Goal: Contribute content

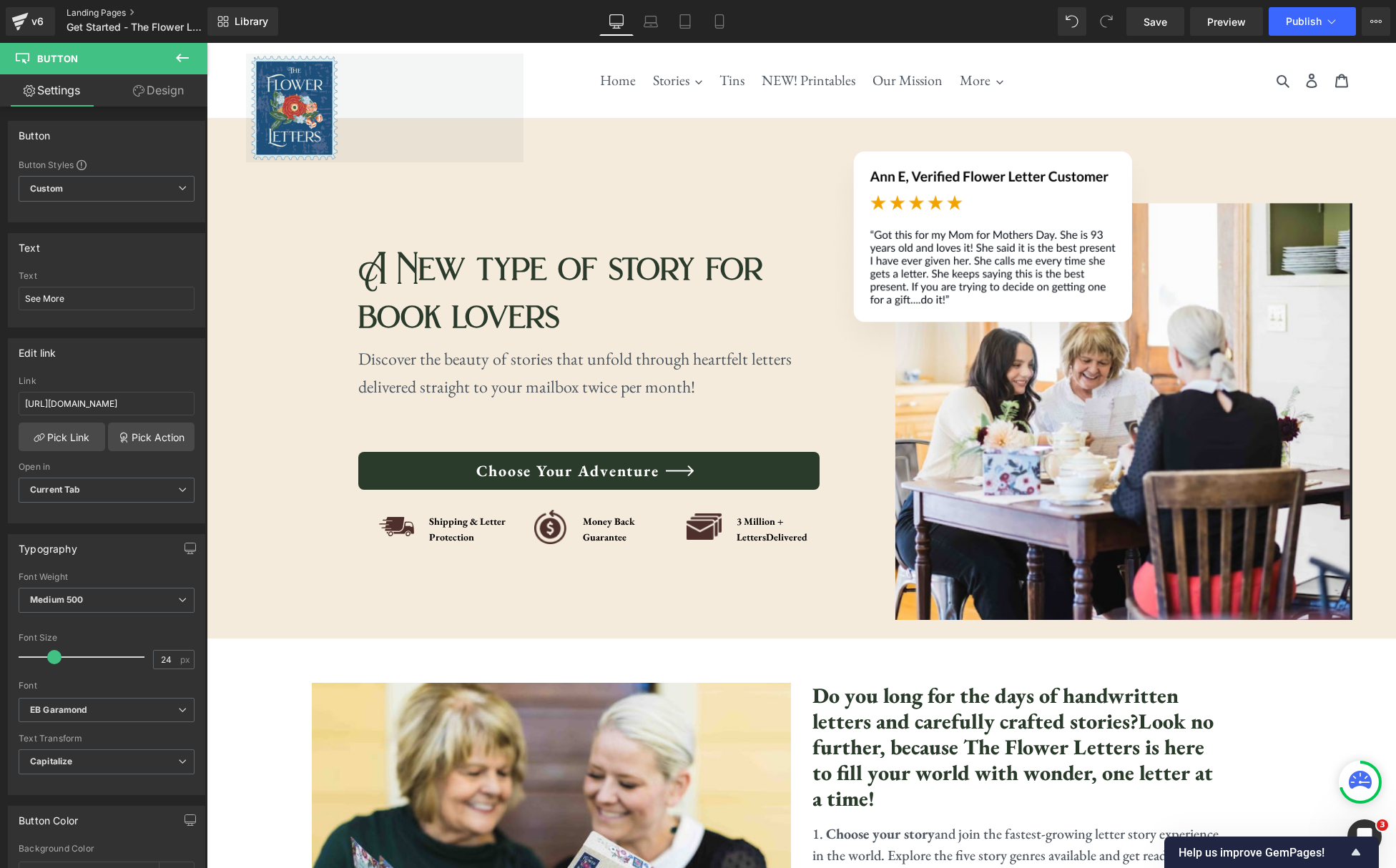
click at [91, 10] on link "Landing Pages" at bounding box center [148, 13] width 164 height 12
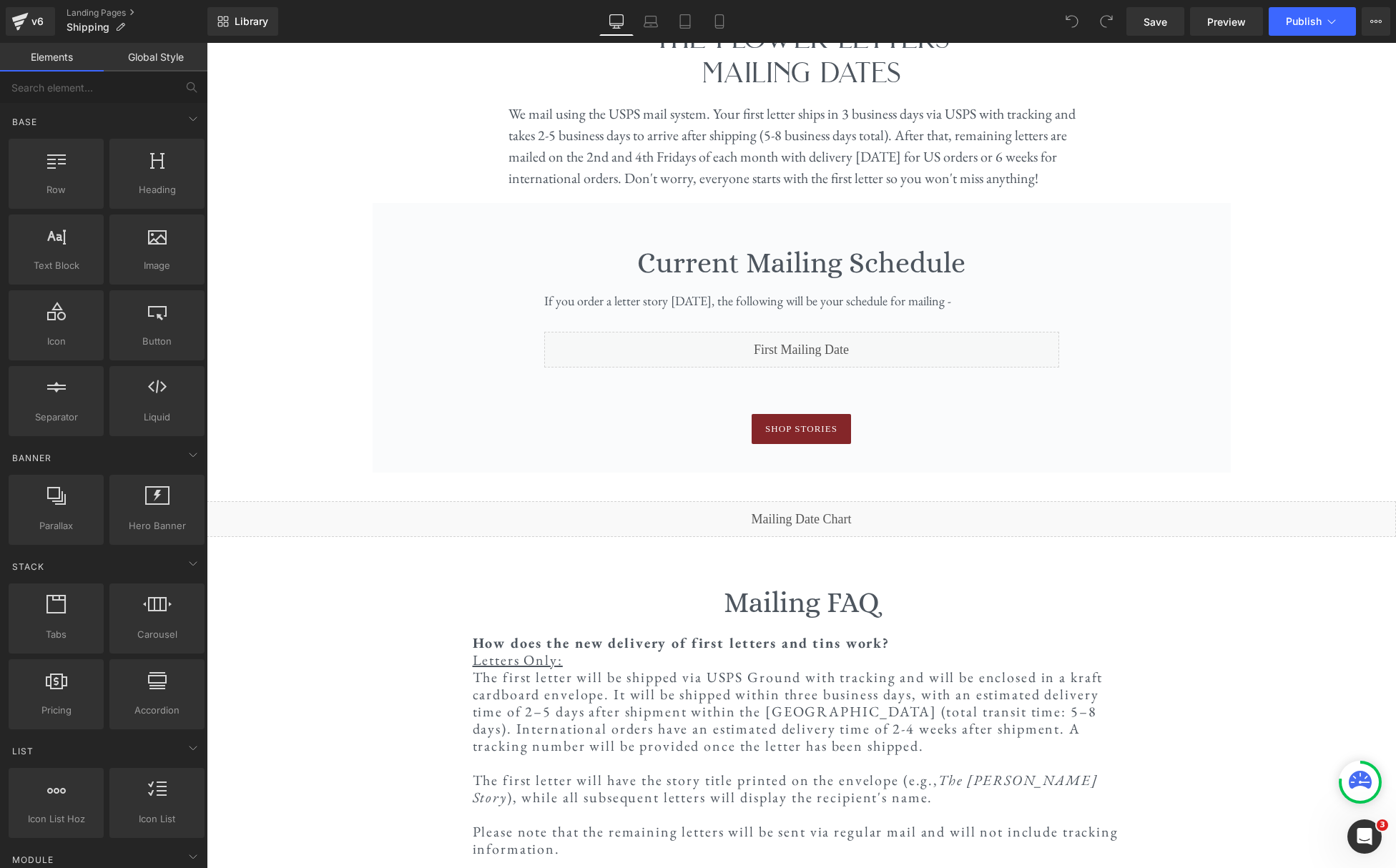
scroll to position [54, 0]
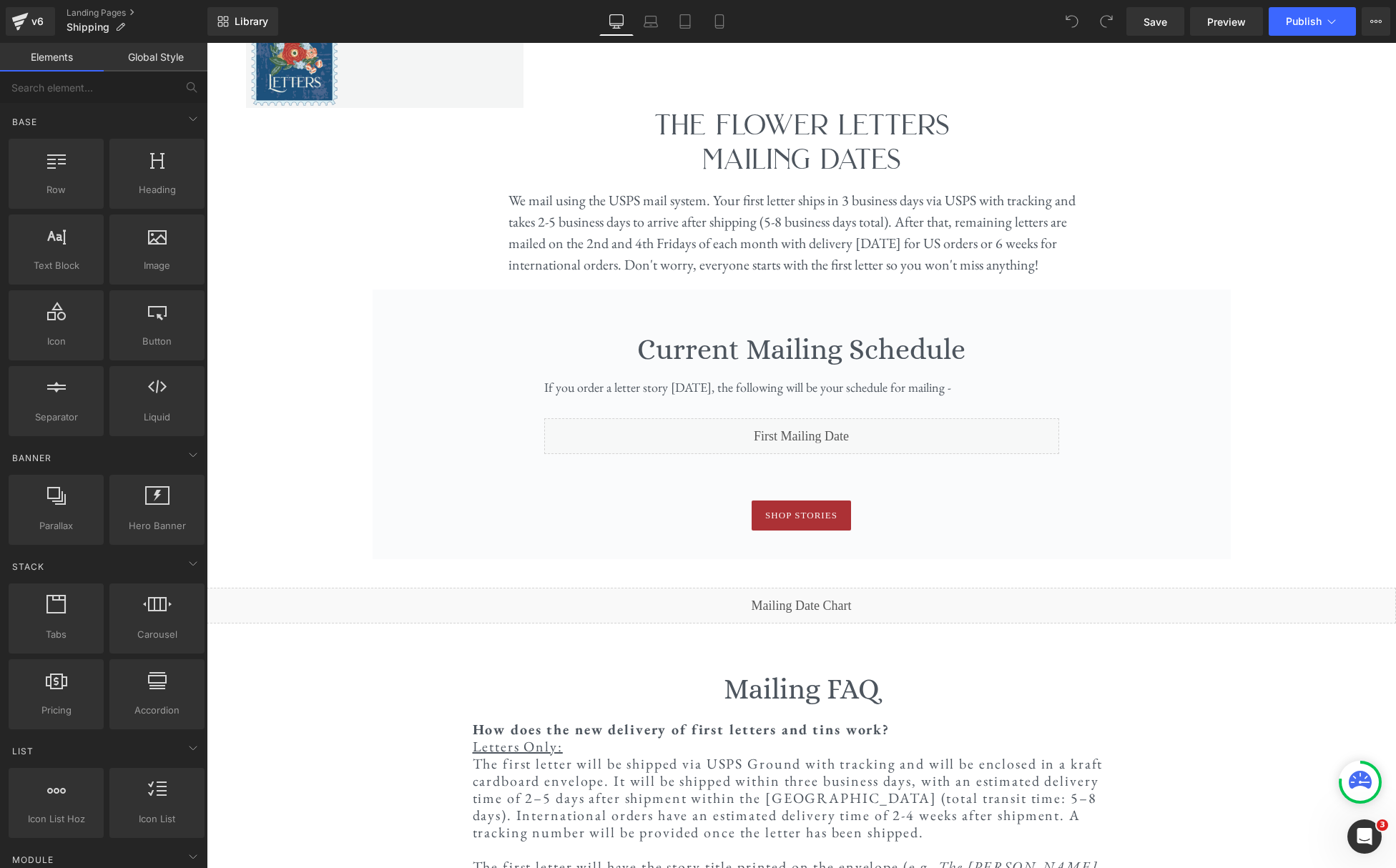
click at [820, 595] on div "Liquid" at bounding box center [801, 605] width 1190 height 35
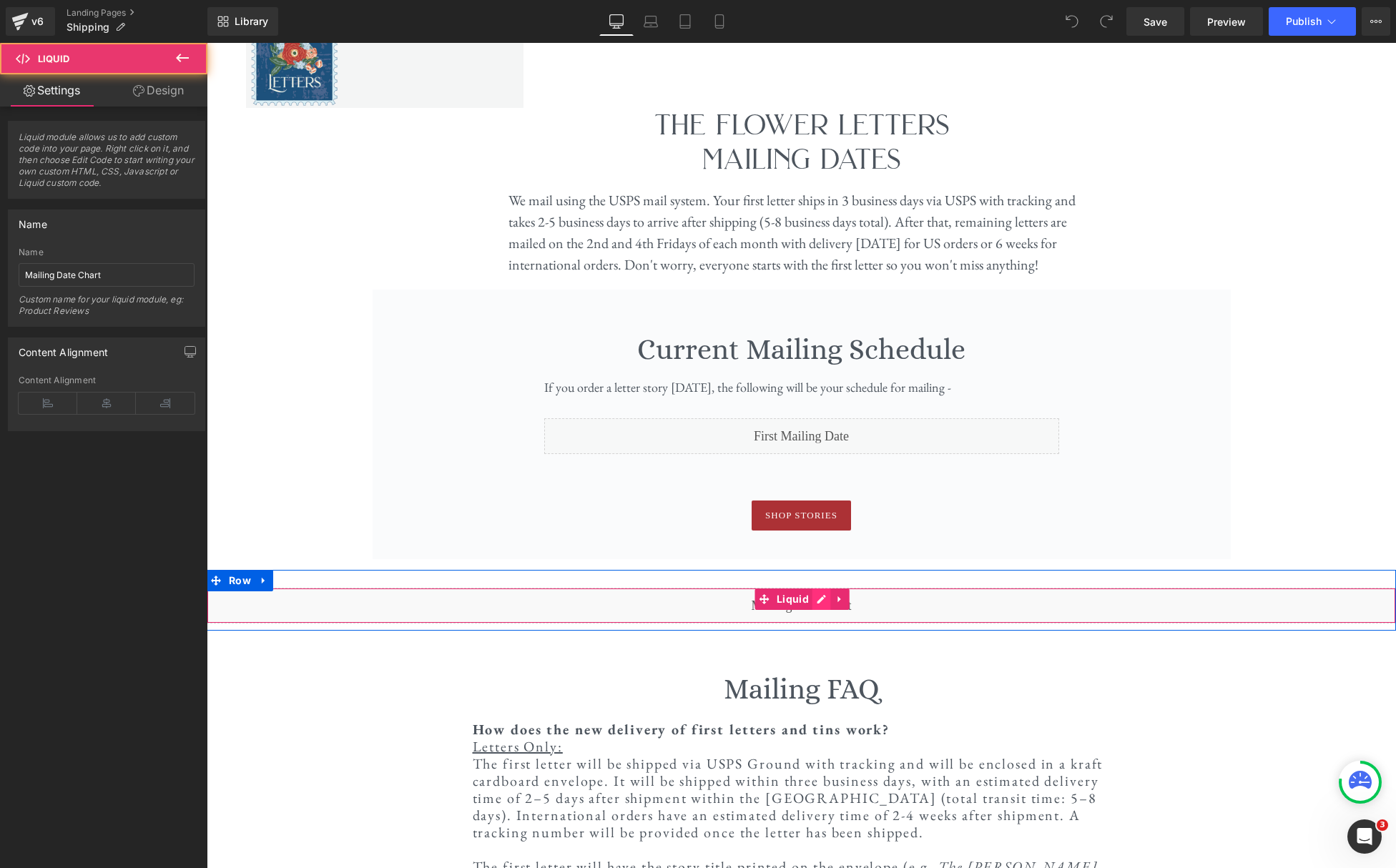
click at [820, 602] on div "Liquid" at bounding box center [801, 605] width 1190 height 35
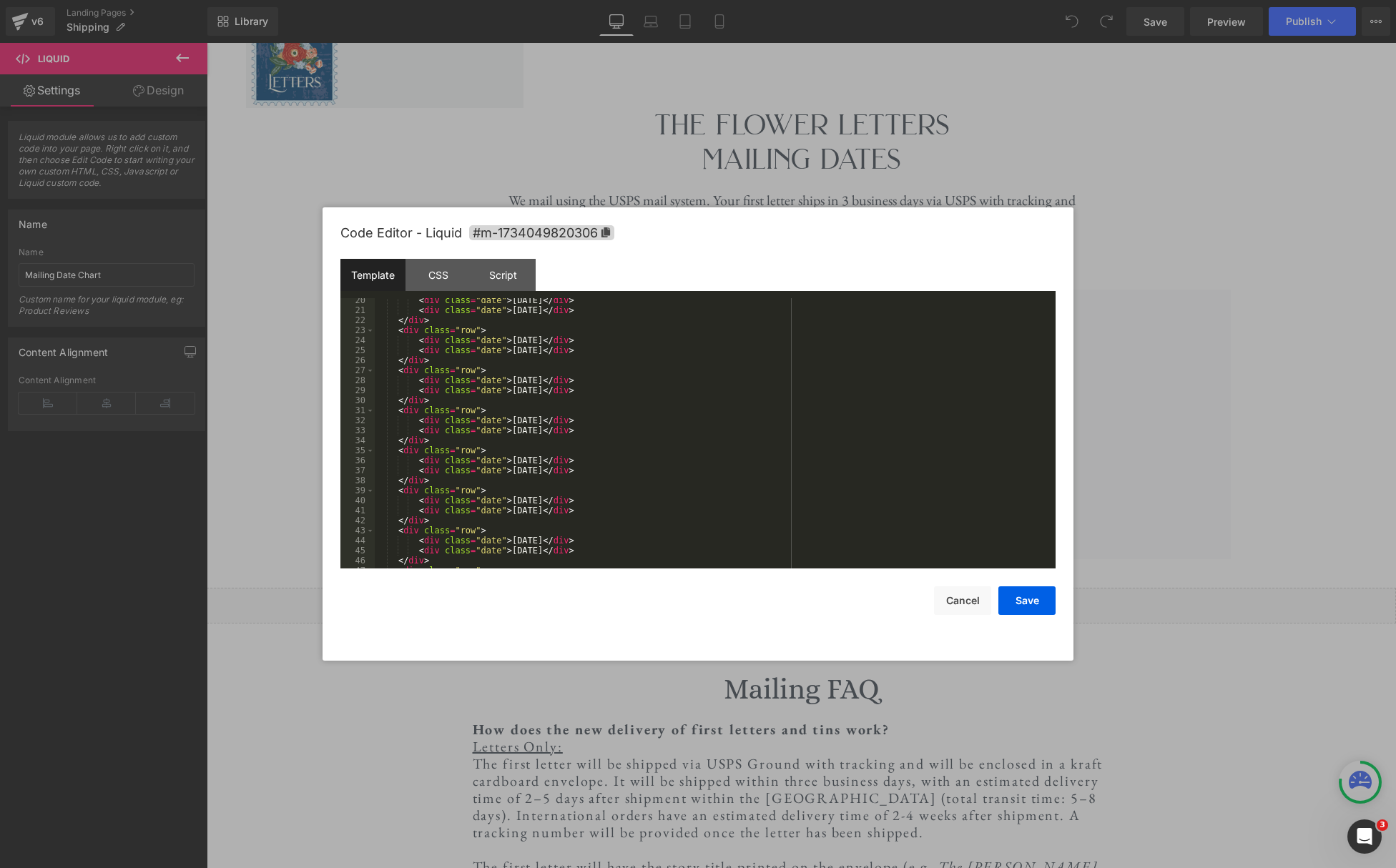
scroll to position [240, 0]
click at [617, 461] on div "< div class = "date" > [DATE] </ div > </ div > < div class = "row" > < div cla…" at bounding box center [712, 443] width 675 height 290
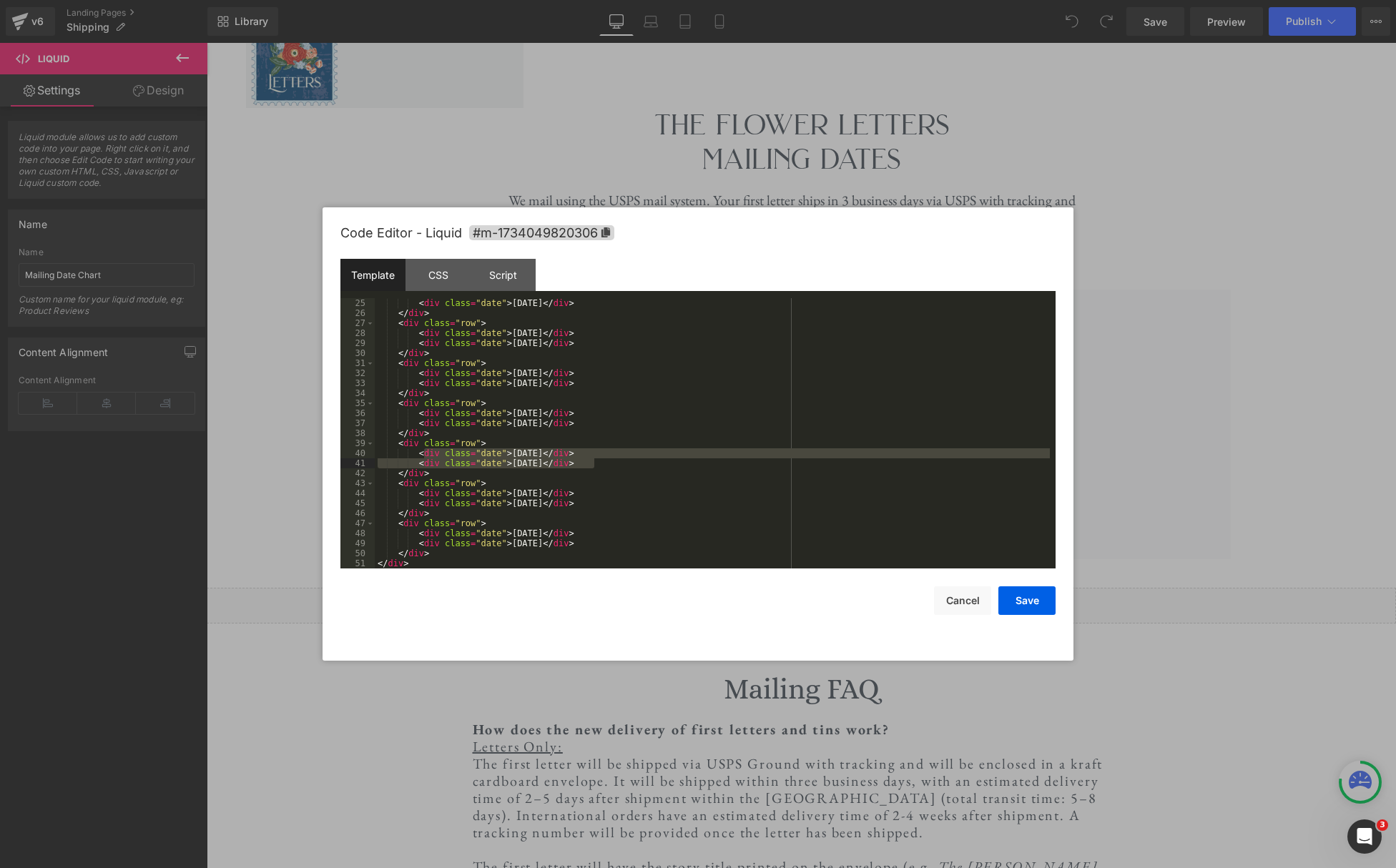
drag, startPoint x: 424, startPoint y: 453, endPoint x: 597, endPoint y: 461, distance: 173.2
click at [597, 461] on div "< div class = "date" > [DATE] </ div > </ div > < div class = "row" > < div cla…" at bounding box center [712, 443] width 675 height 290
click at [612, 466] on div "< div class = "date" > [DATE] </ div > </ div > < div class = "row" > < div cla…" at bounding box center [712, 443] width 675 height 290
click at [561, 455] on div "< div class = "date" > [DATE] </ div > </ div > < div class = "row" > < div cla…" at bounding box center [712, 443] width 675 height 290
click at [623, 451] on div "< div class = "date" > [DATE] </ div > </ div > < div class = "row" > < div cla…" at bounding box center [712, 443] width 675 height 290
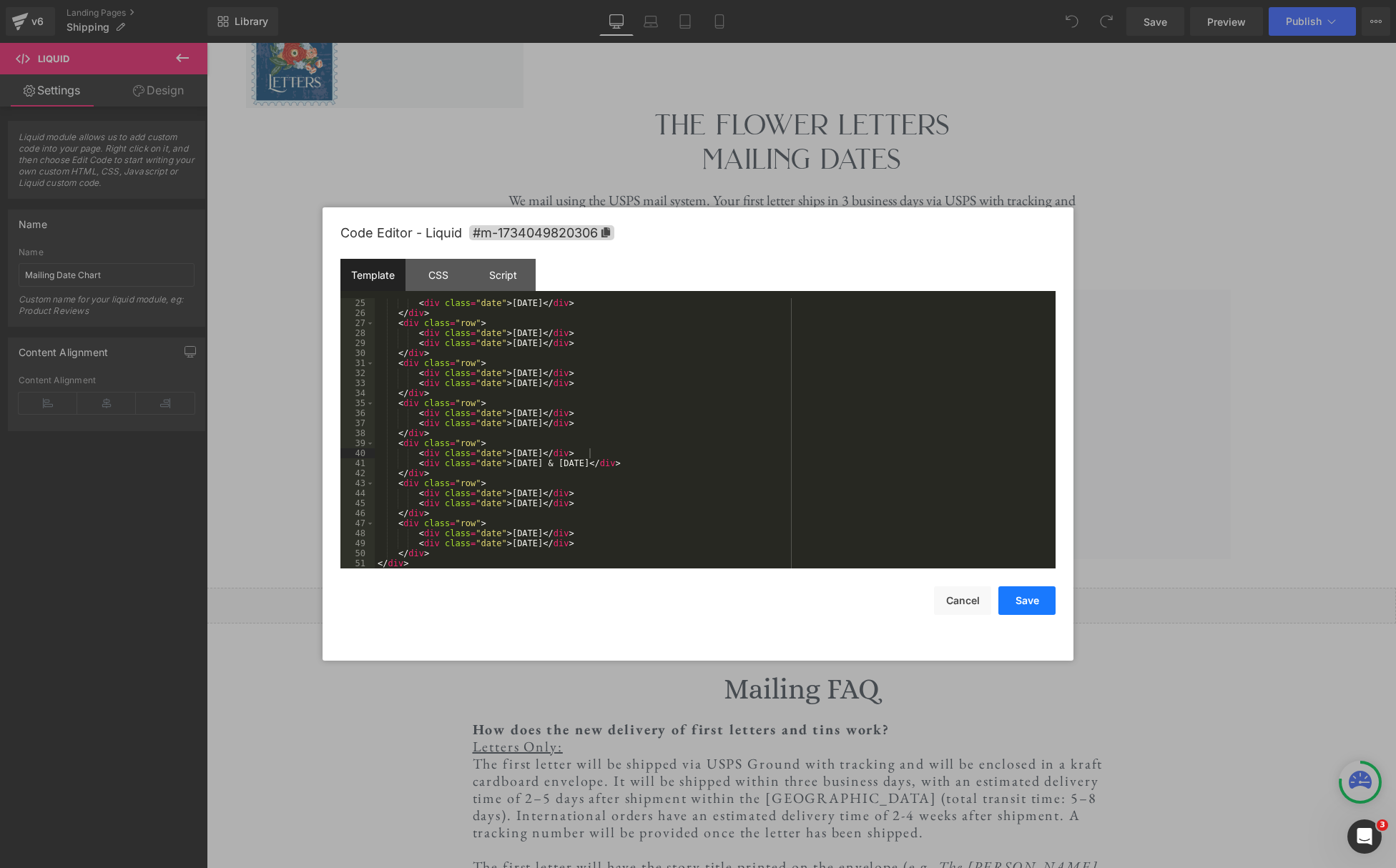
click at [1026, 607] on button "Save" at bounding box center [1027, 601] width 57 height 29
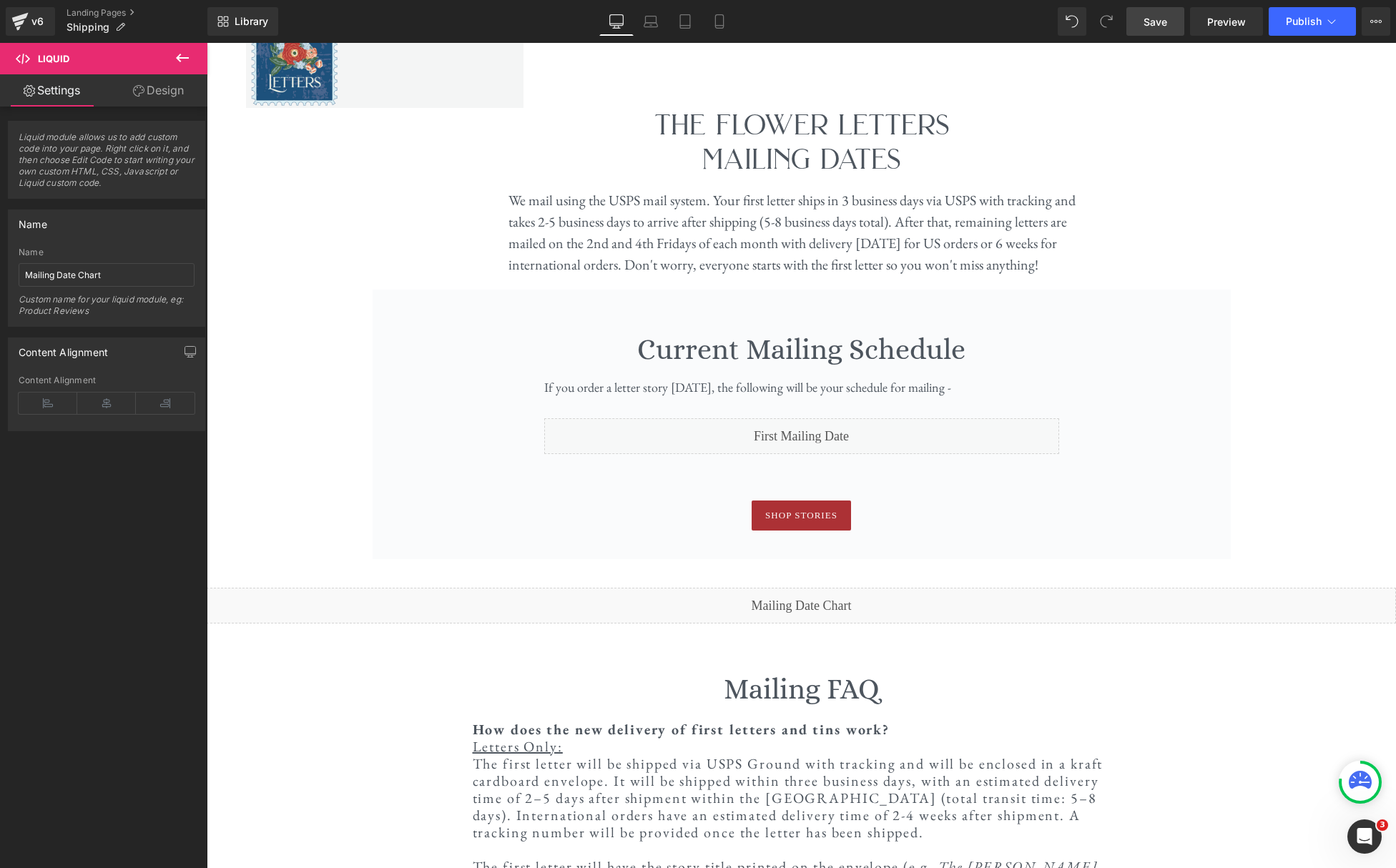
click at [1169, 22] on link "Save" at bounding box center [1156, 22] width 58 height 29
click at [1229, 30] on link "Preview" at bounding box center [1227, 22] width 73 height 29
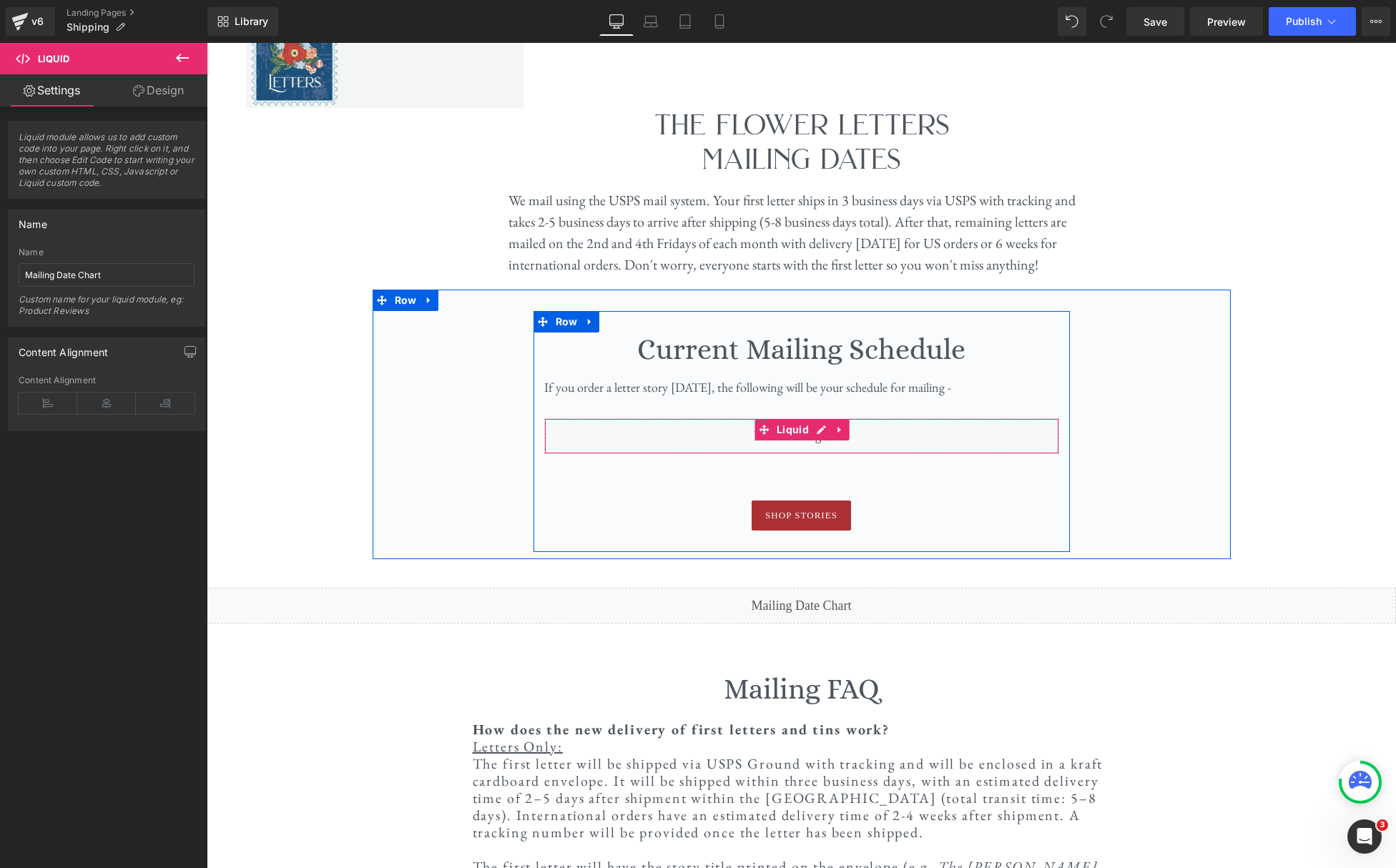
click at [823, 433] on div "Liquid" at bounding box center [802, 436] width 515 height 35
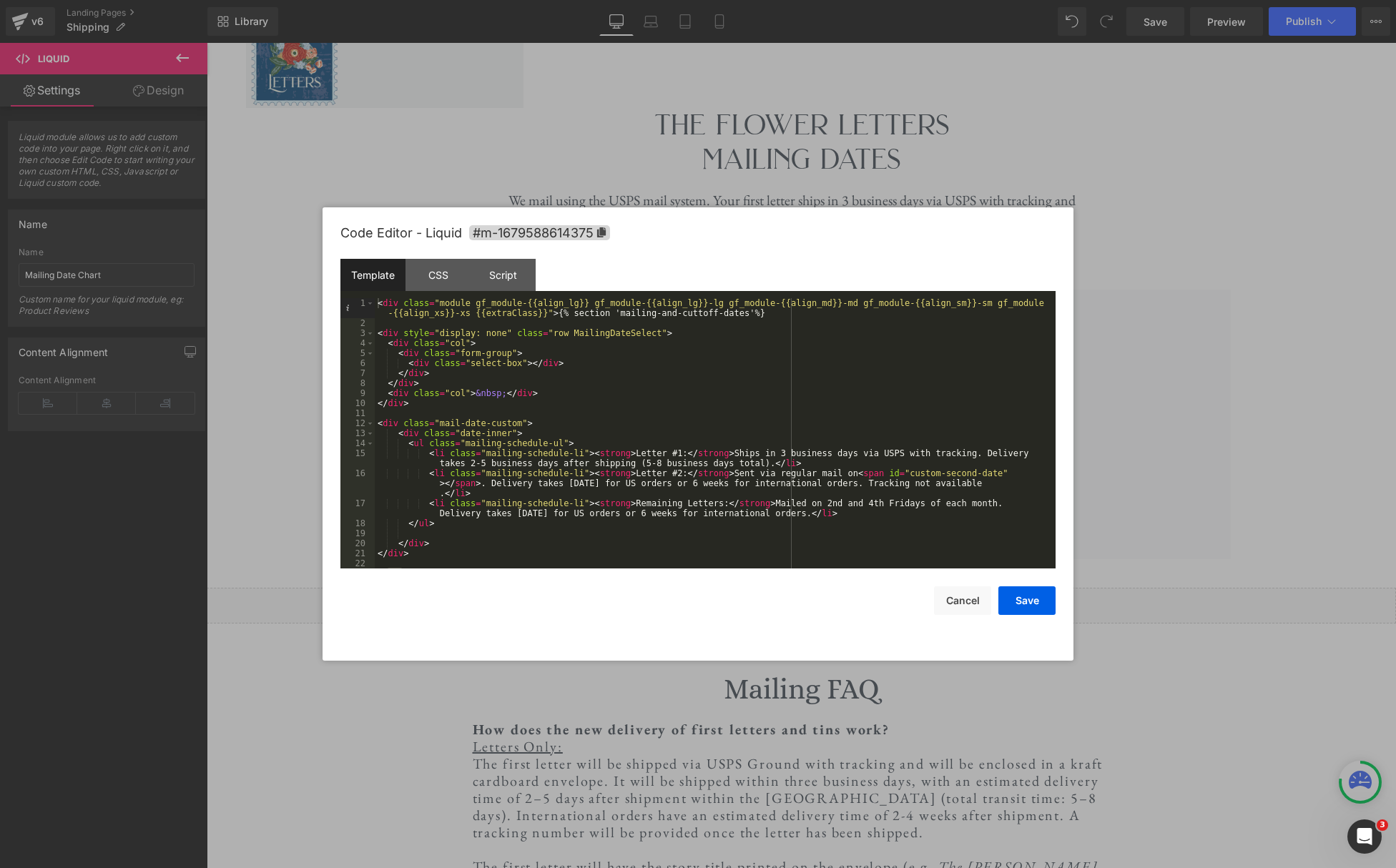
click at [1190, 414] on div at bounding box center [698, 434] width 1396 height 868
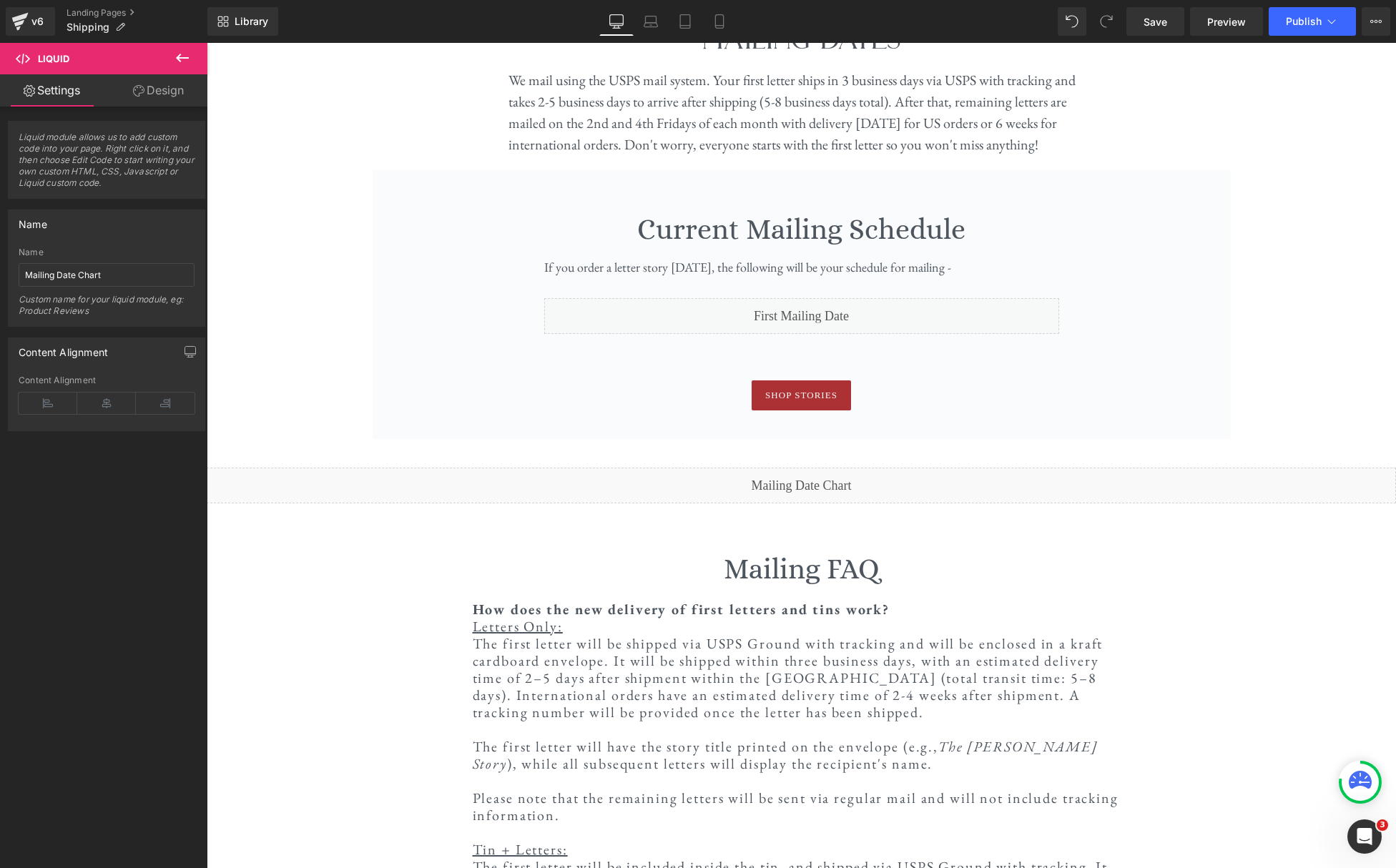
scroll to position [181, 0]
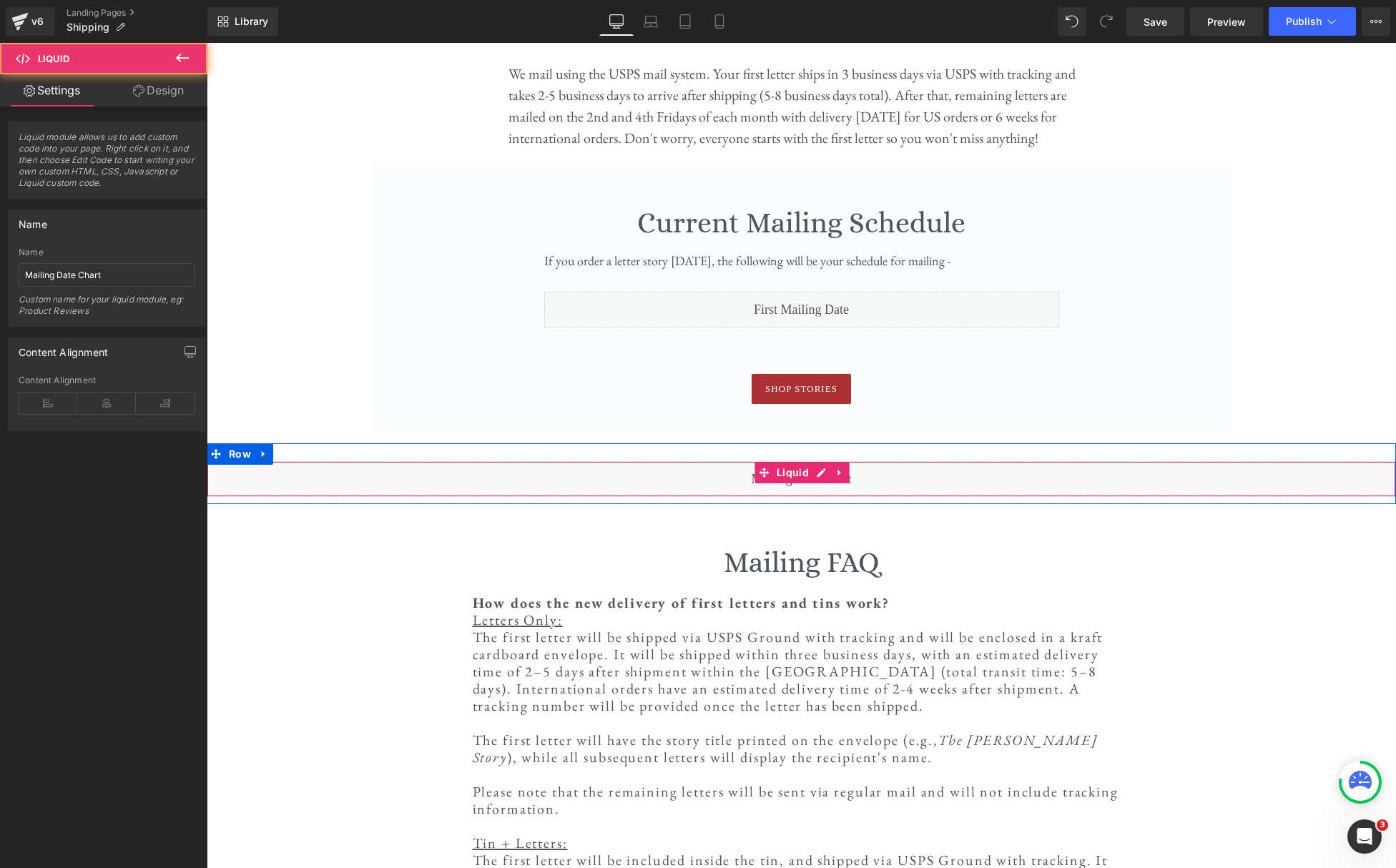
click at [848, 476] on div "Liquid" at bounding box center [801, 479] width 1190 height 35
click at [822, 474] on div "Liquid" at bounding box center [801, 479] width 1190 height 35
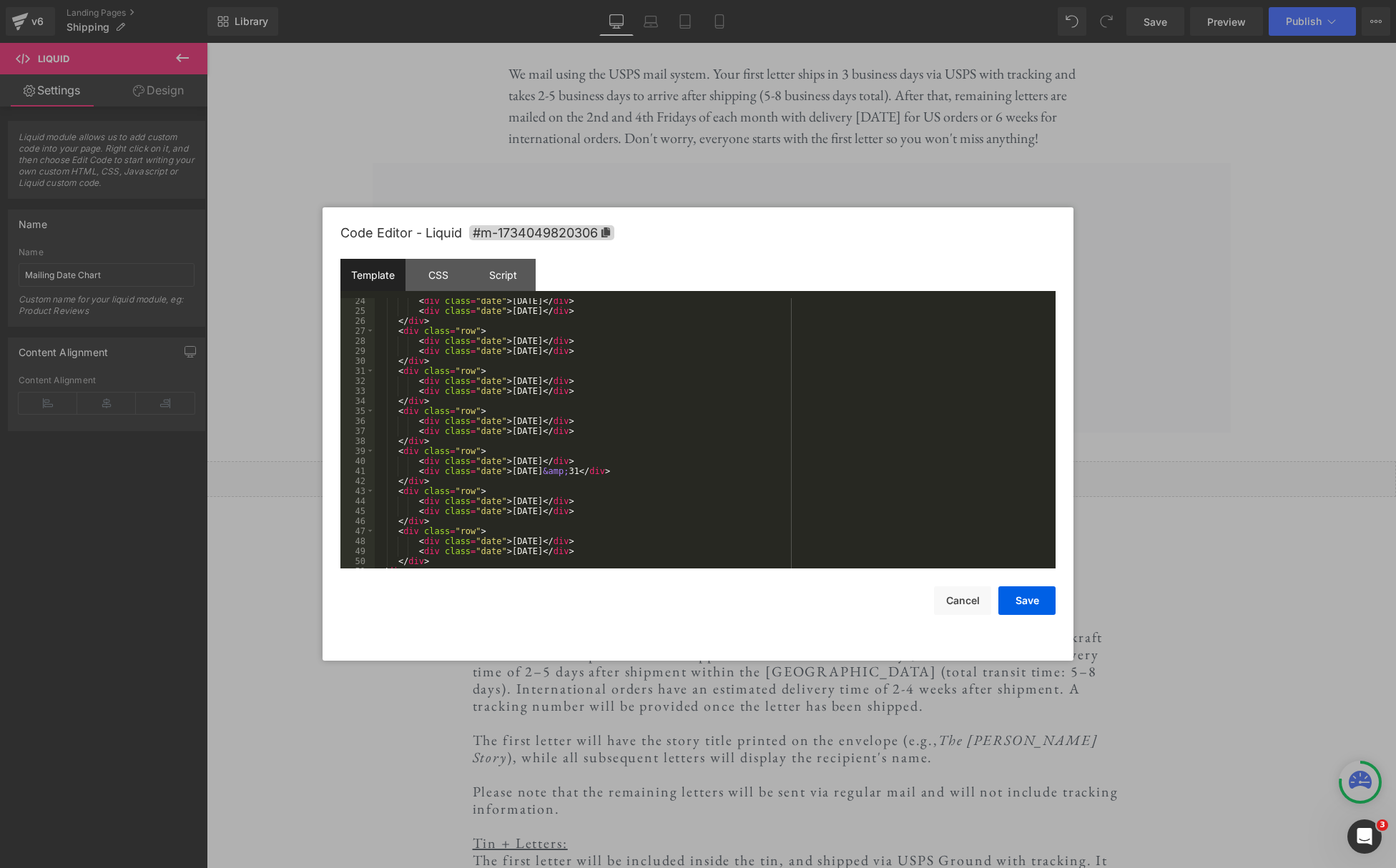
scroll to position [240, 0]
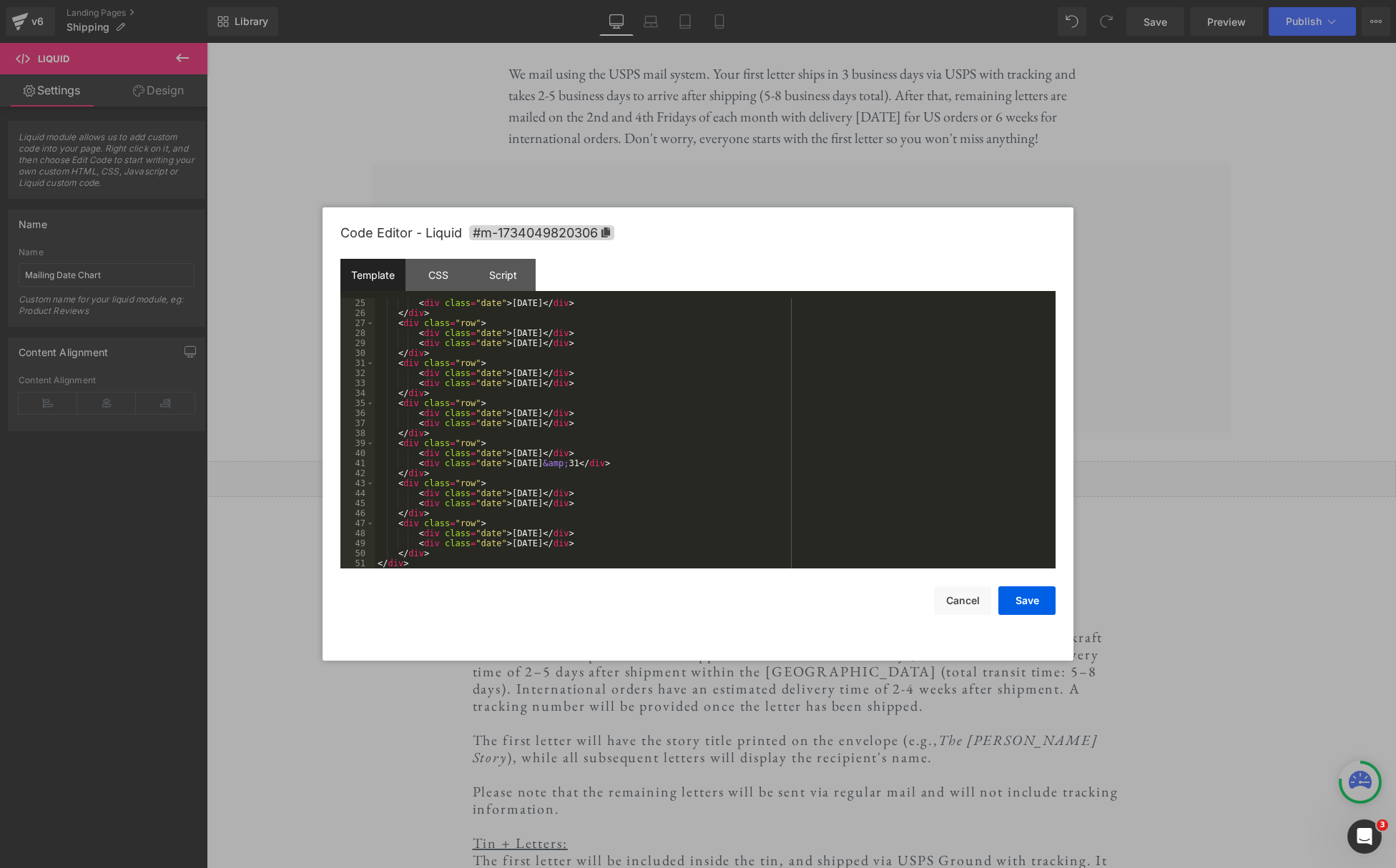
click at [563, 492] on div "< div class = "date" > June 27 </ div > </ div > < div class = "row" > < div cl…" at bounding box center [712, 443] width 675 height 290
drag, startPoint x: 568, startPoint y: 506, endPoint x: 611, endPoint y: 507, distance: 43.0
click at [568, 507] on div "< div class = "date" > June 27 </ div > </ div > < div class = "row" > < div cl…" at bounding box center [712, 443] width 675 height 290
drag, startPoint x: 562, startPoint y: 531, endPoint x: 628, endPoint y: 521, distance: 66.8
click at [562, 531] on div "< div class = "date" > June 27 </ div > </ div > < div class = "row" > < div cl…" at bounding box center [712, 443] width 675 height 290
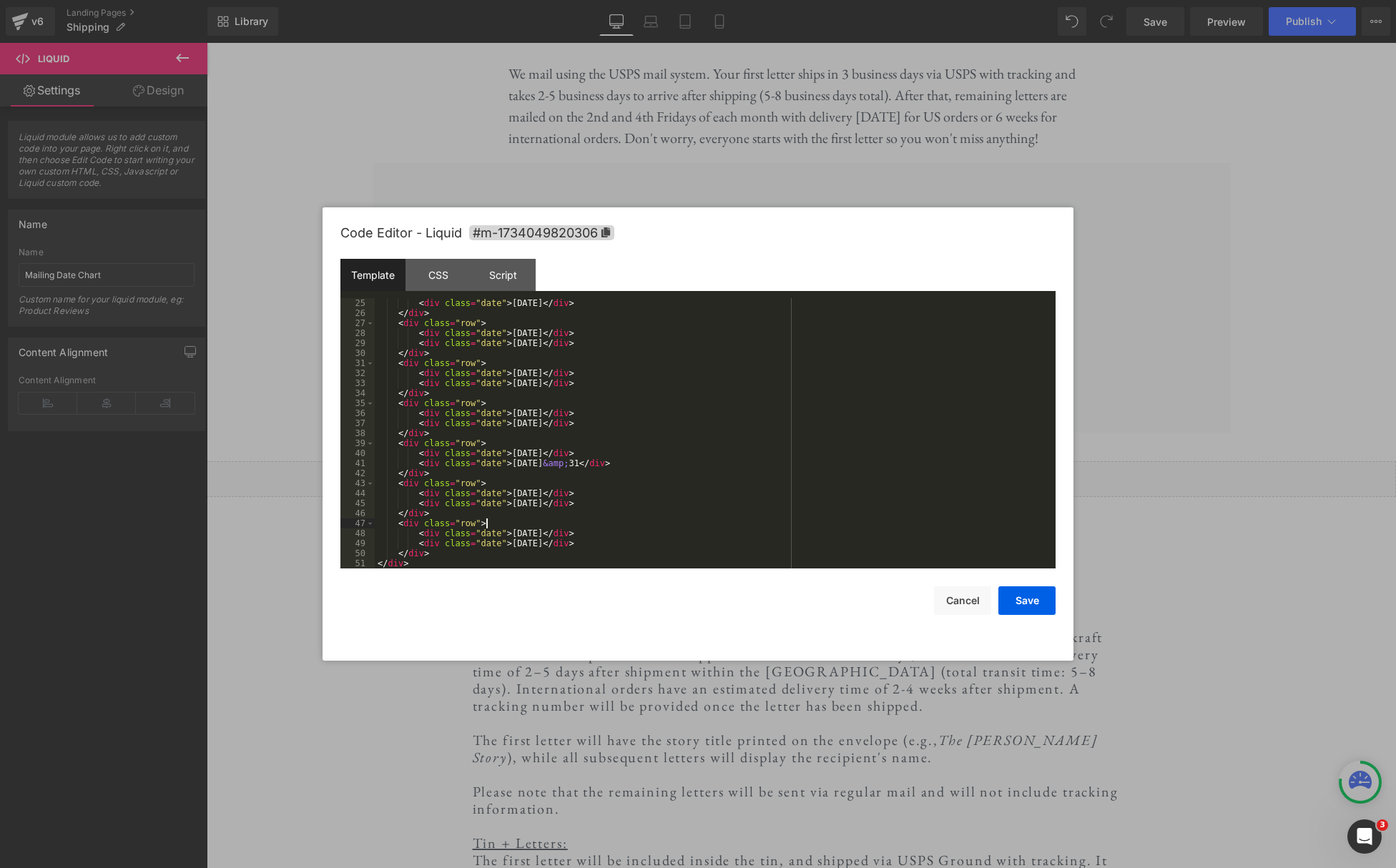
click at [665, 528] on div "< div class = "date" > June 27 </ div > </ div > < div class = "row" > < div cl…" at bounding box center [712, 443] width 675 height 290
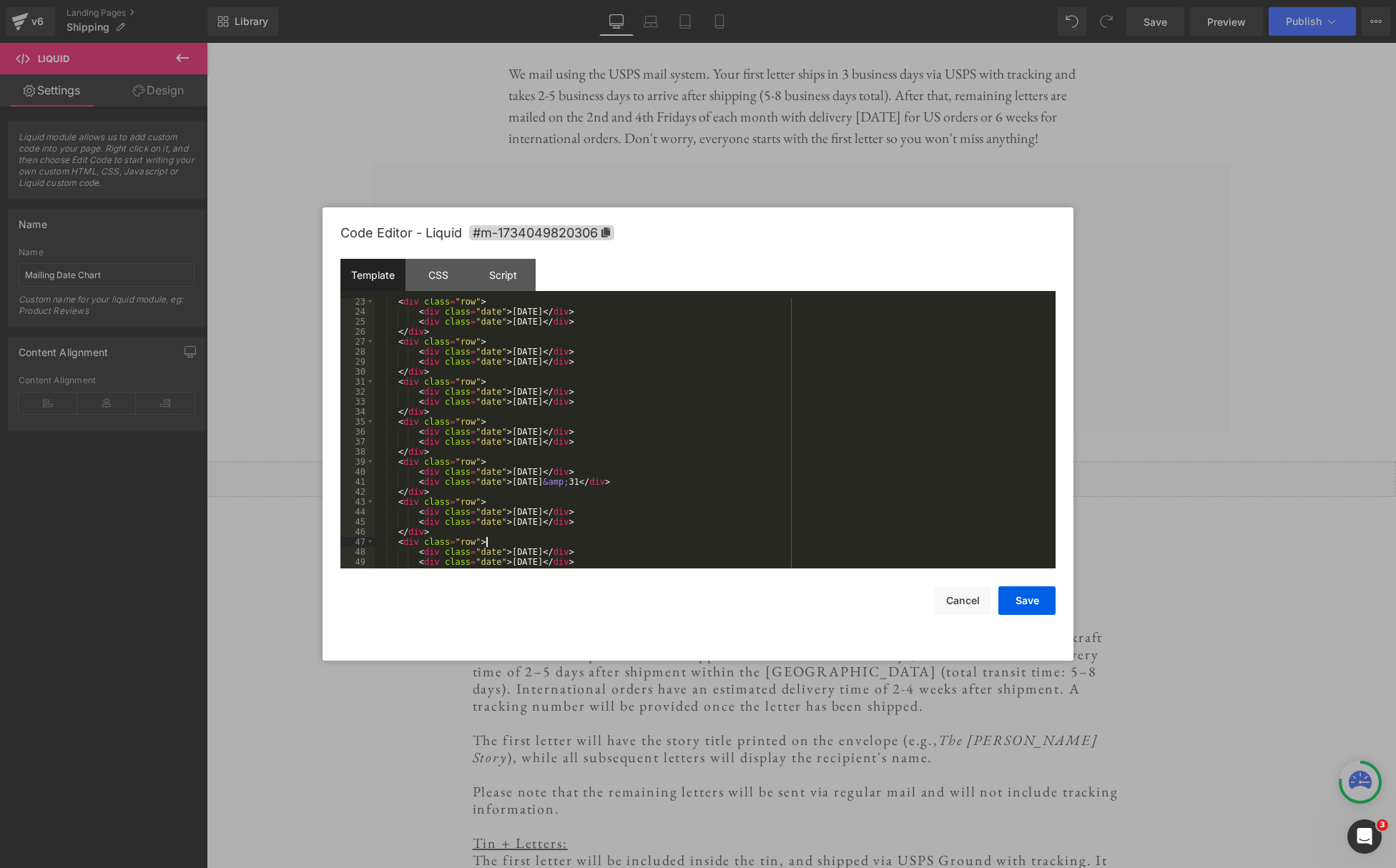
scroll to position [222, 0]
click at [1019, 607] on button "Save" at bounding box center [1027, 601] width 57 height 29
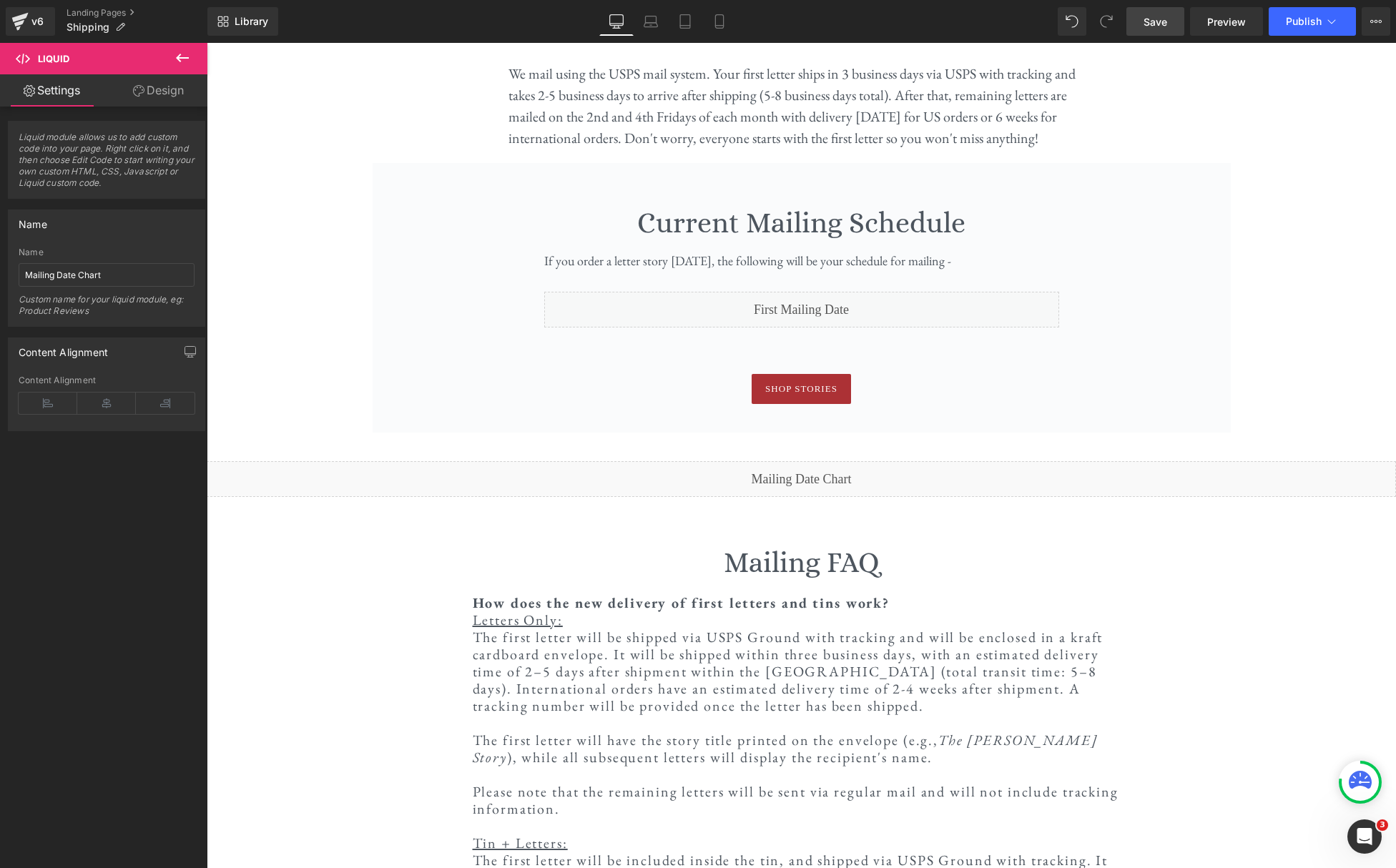
click at [1152, 28] on span "Save" at bounding box center [1155, 22] width 24 height 15
click at [1222, 29] on link "Preview" at bounding box center [1227, 22] width 73 height 29
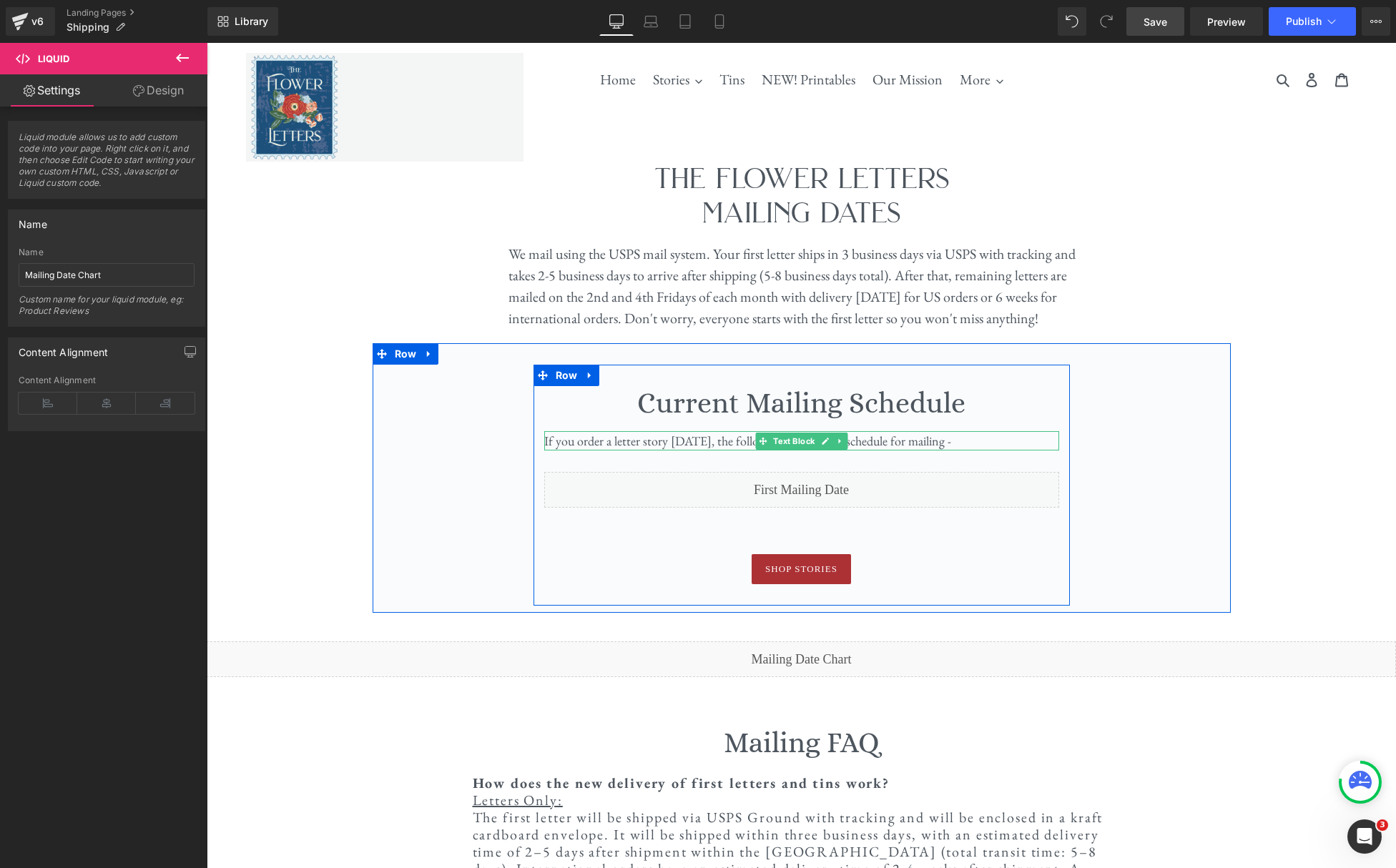
scroll to position [0, 0]
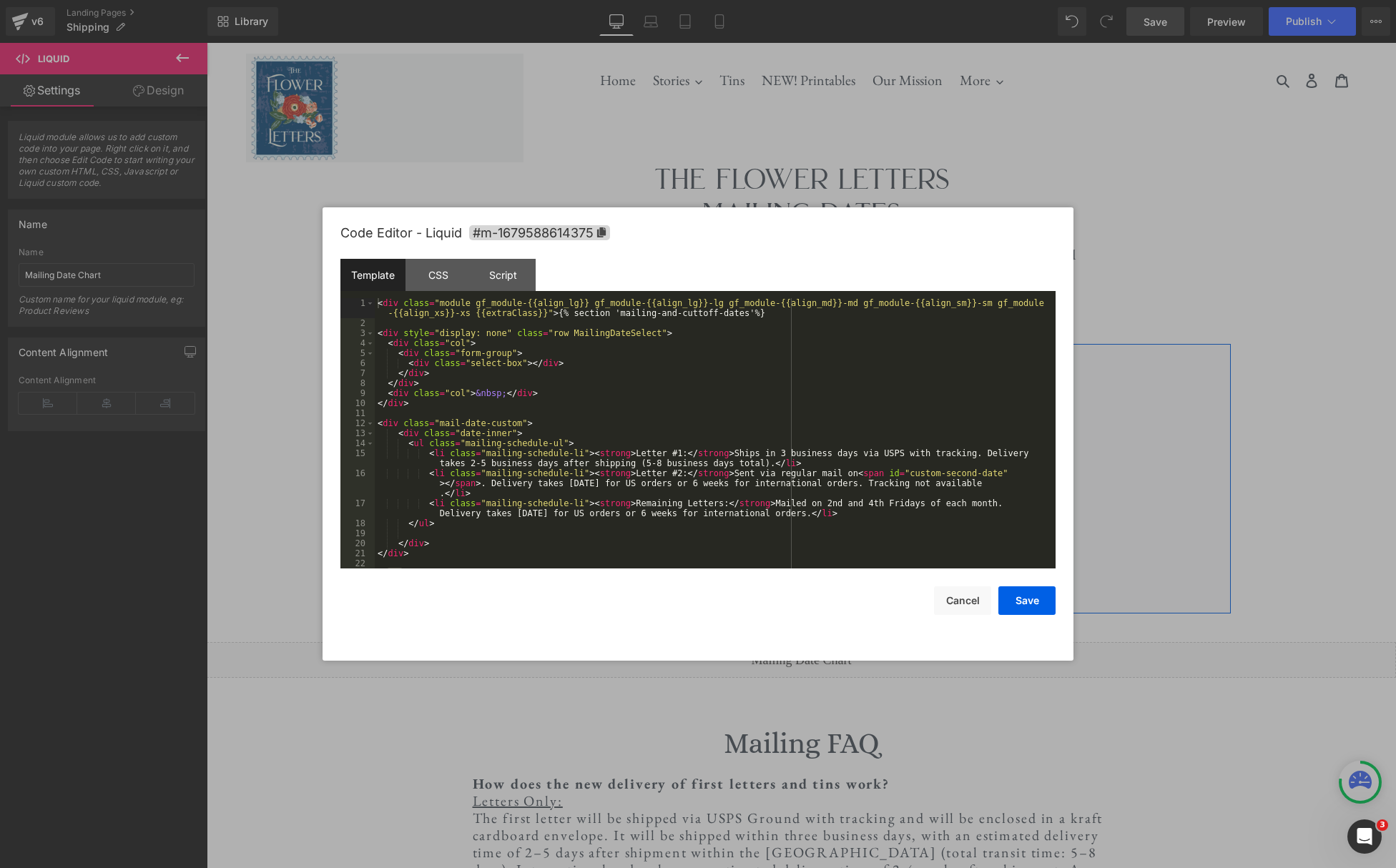
click at [824, 489] on div "Liquid" at bounding box center [802, 490] width 515 height 35
drag, startPoint x: 953, startPoint y: 609, endPoint x: 746, endPoint y: 565, distance: 211.6
click at [953, 609] on button "Cancel" at bounding box center [962, 601] width 57 height 29
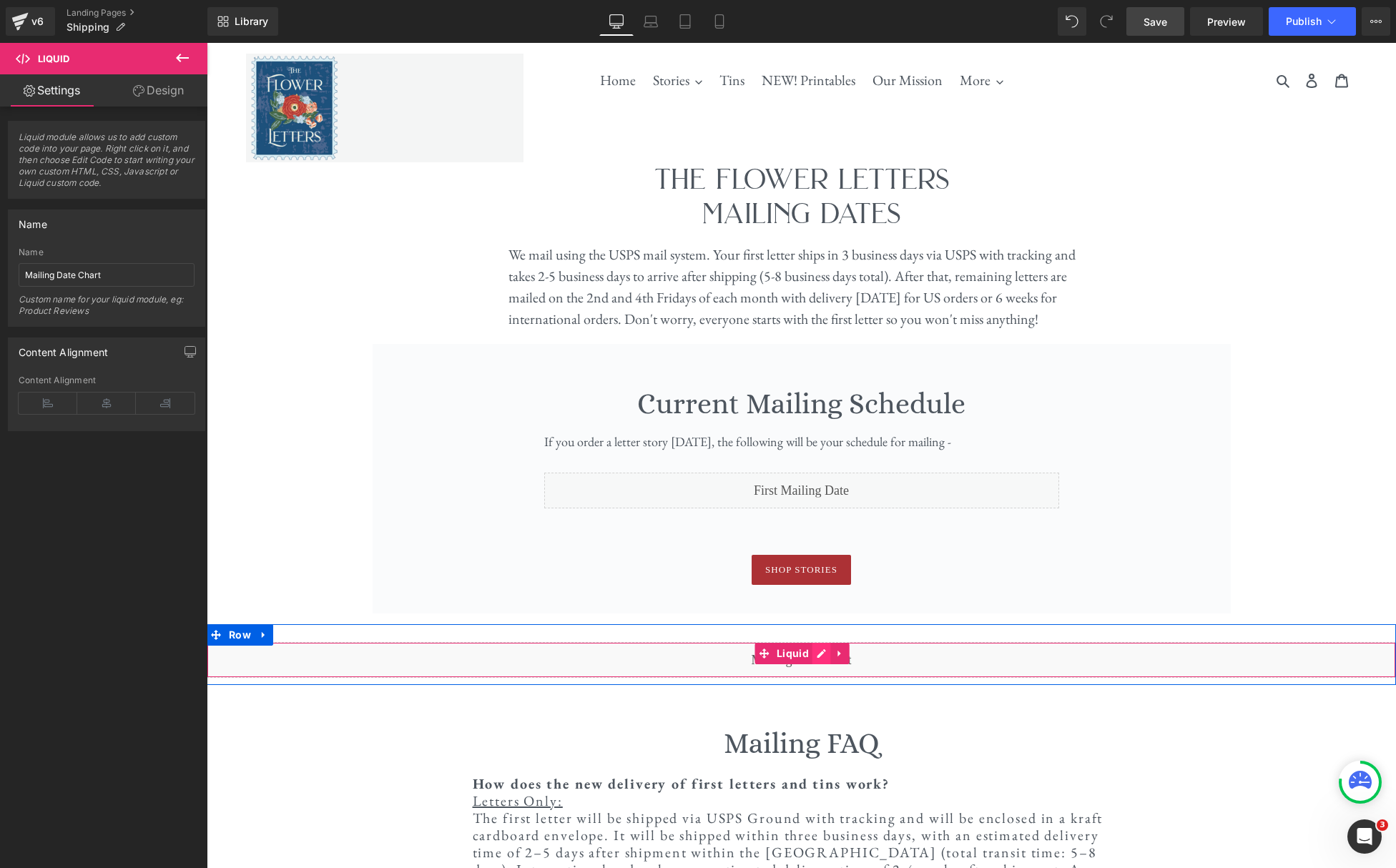
click at [826, 656] on div "Liquid" at bounding box center [801, 660] width 1190 height 35
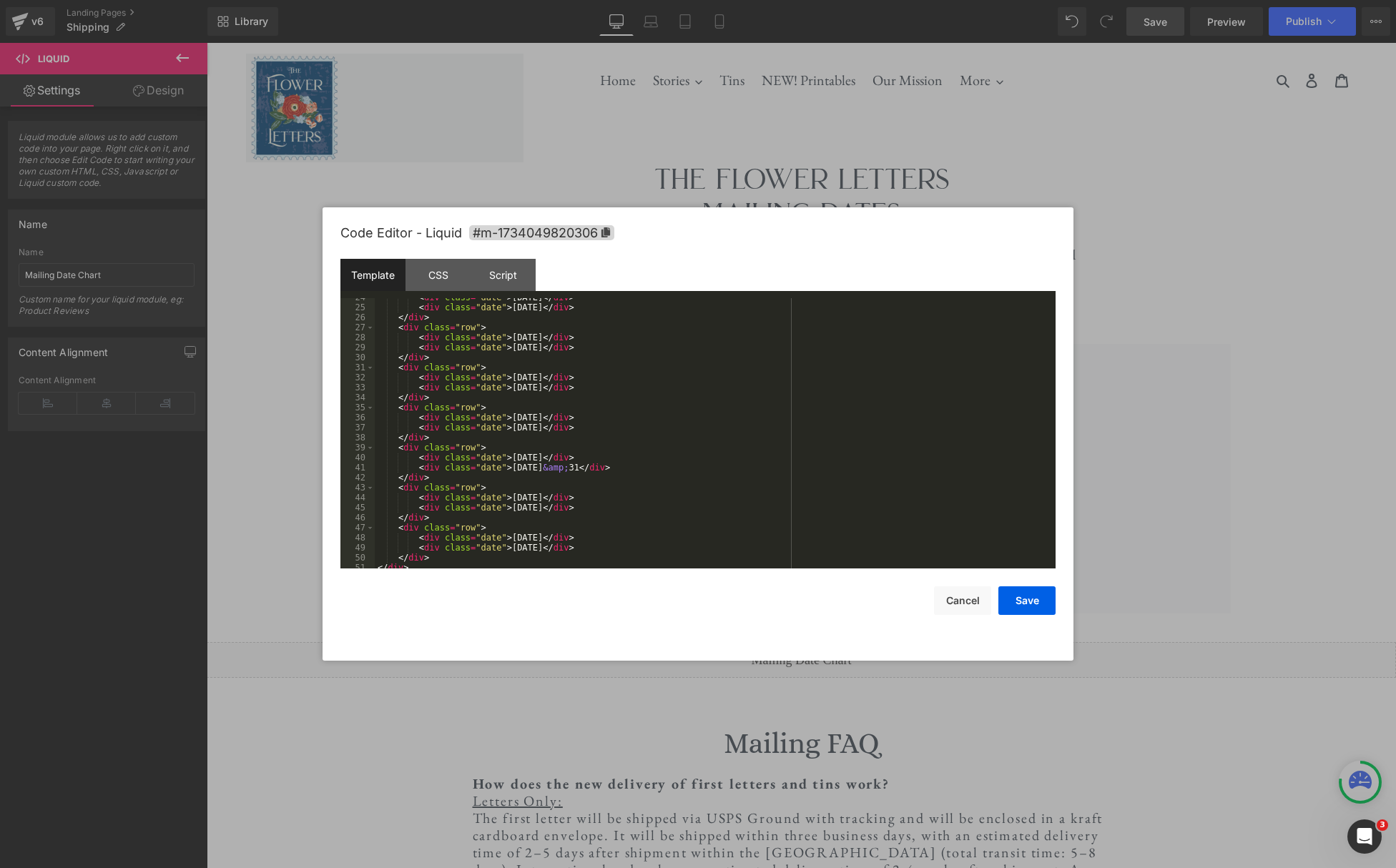
scroll to position [240, 0]
click at [570, 494] on div "< div class = "date" > June 27 </ div > </ div > < div class = "row" > < div cl…" at bounding box center [712, 443] width 675 height 290
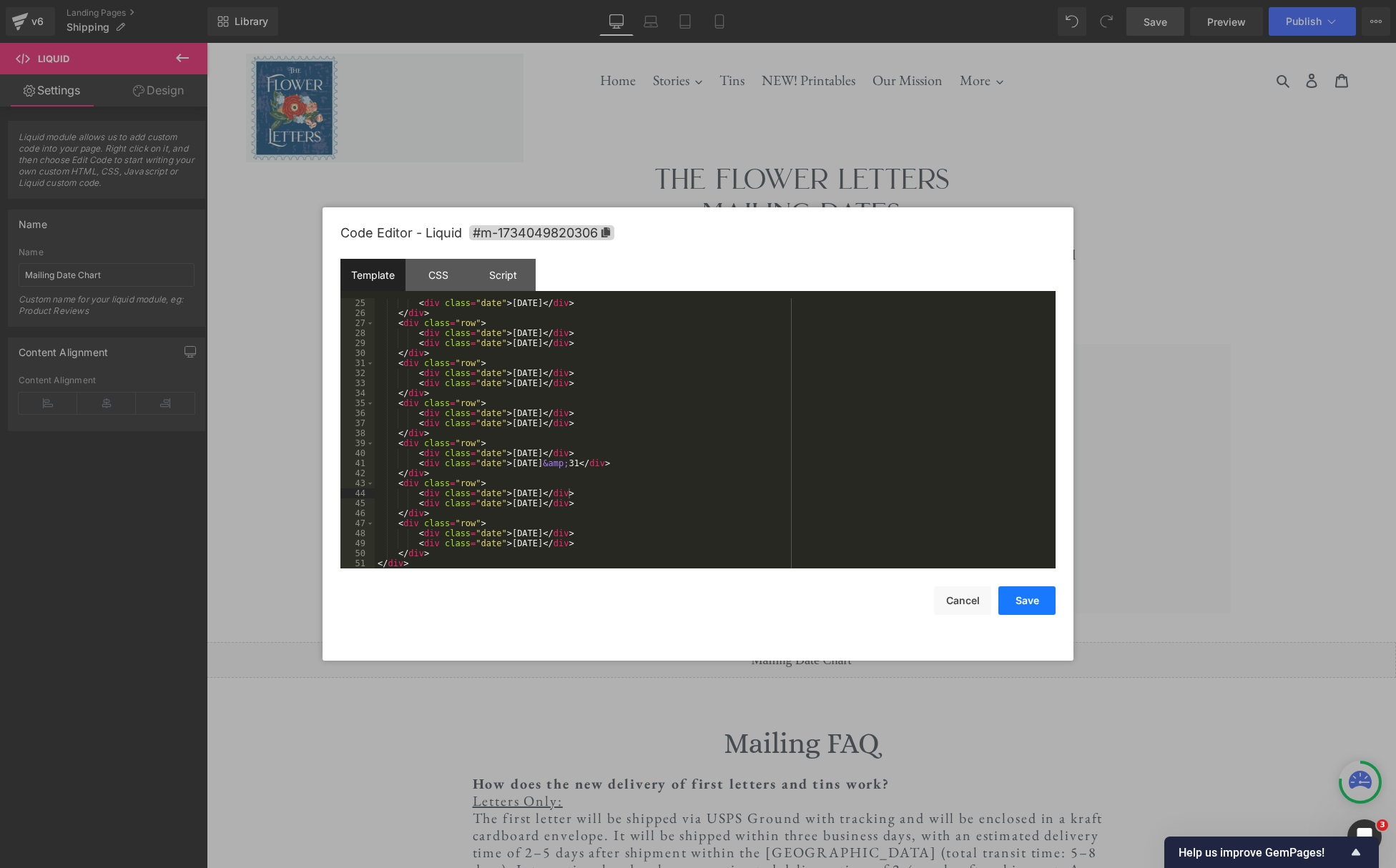
click at [1033, 611] on button "Save" at bounding box center [1027, 601] width 57 height 29
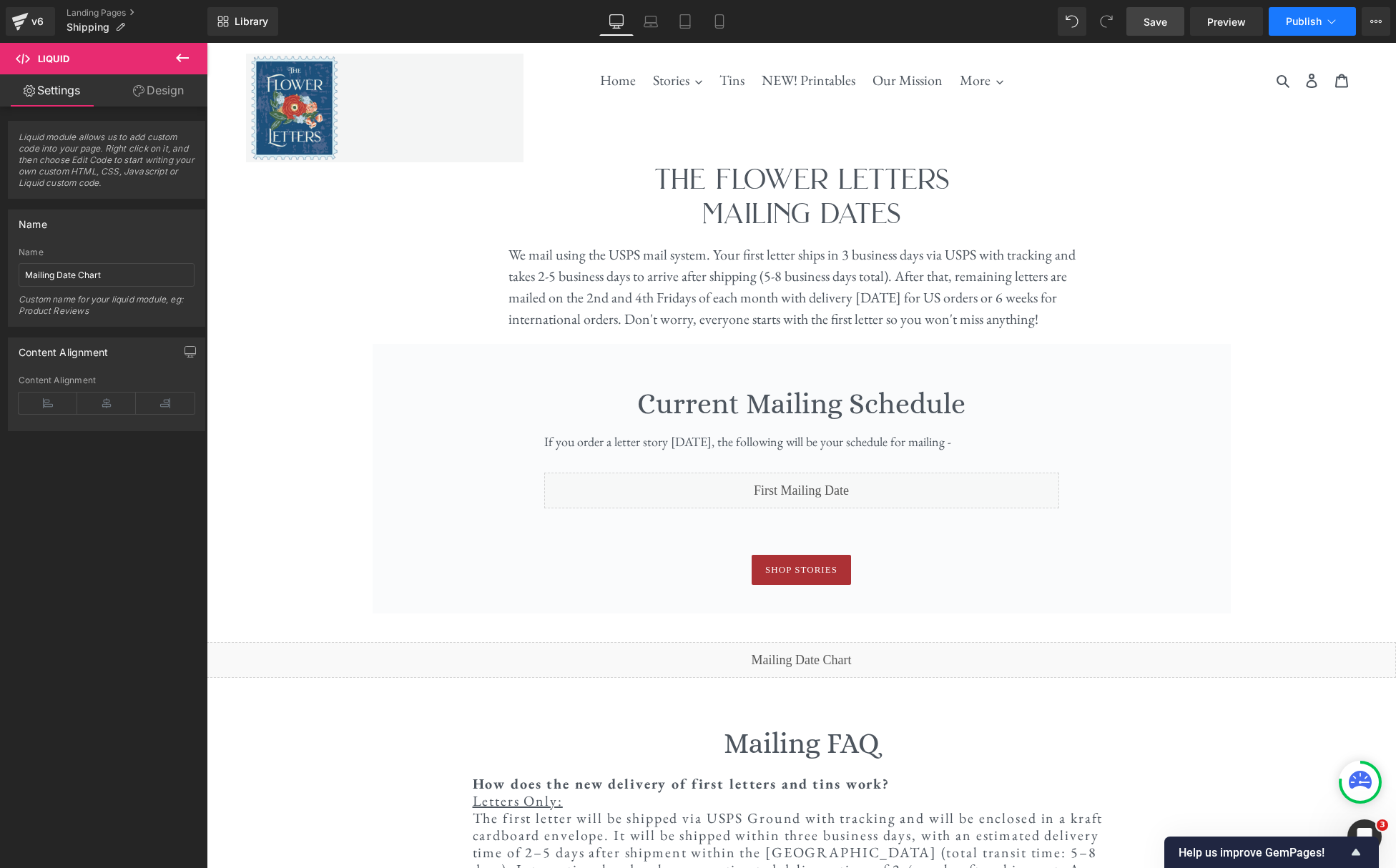
click at [1330, 28] on icon at bounding box center [1332, 22] width 14 height 14
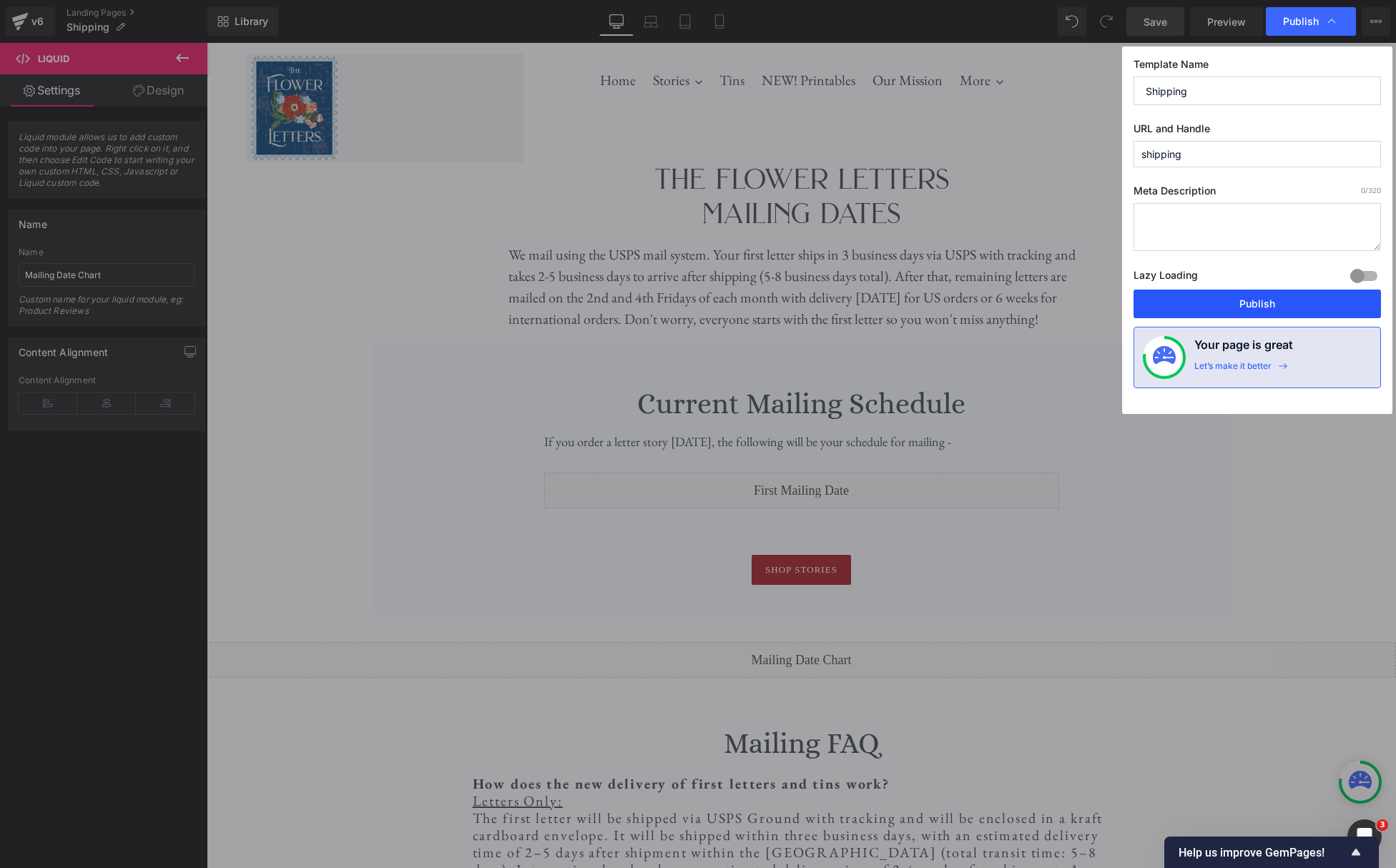
click at [1247, 303] on button "Publish" at bounding box center [1258, 304] width 248 height 29
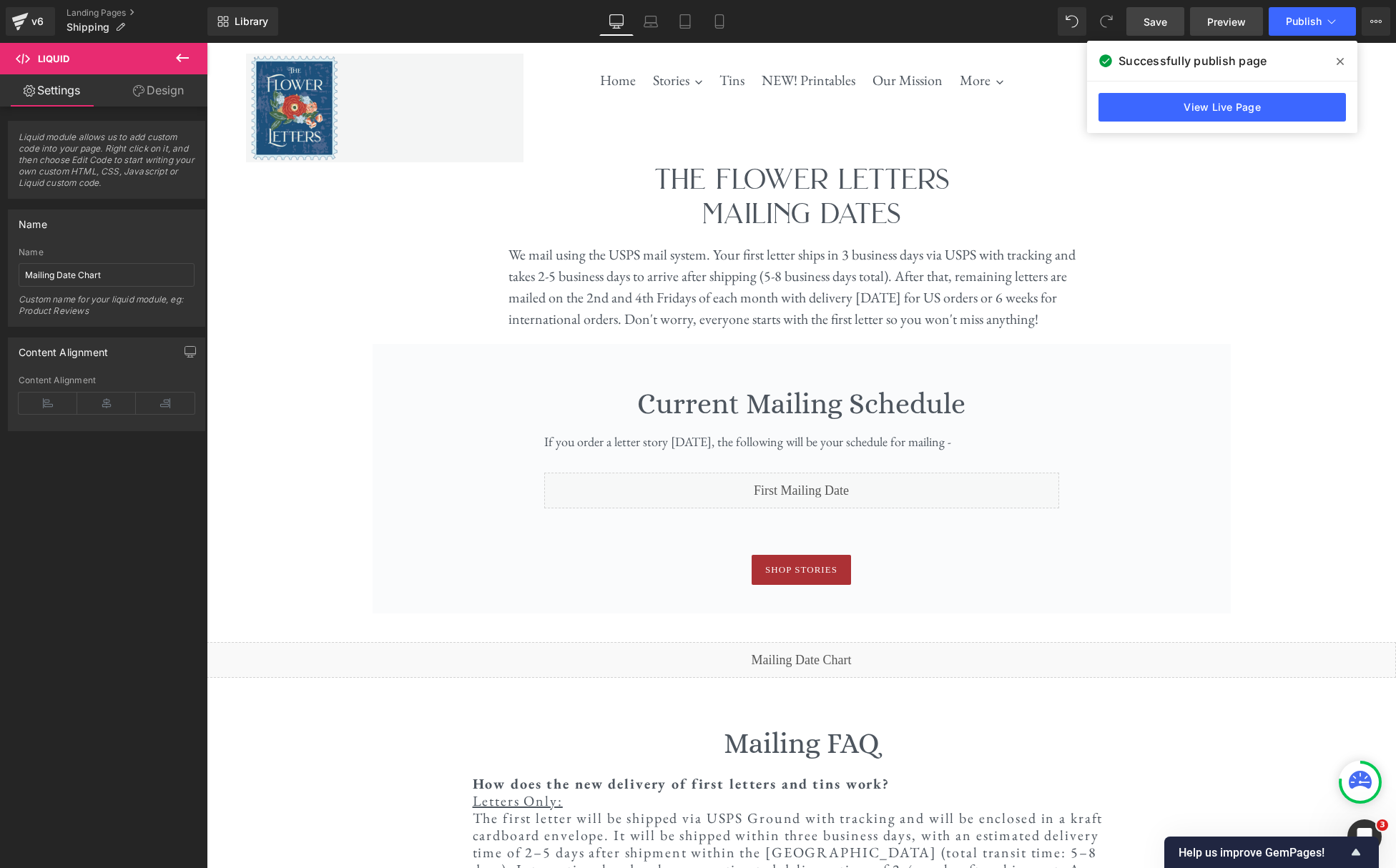
click at [1222, 21] on span "Preview" at bounding box center [1226, 22] width 38 height 15
click at [92, 10] on link "Landing Pages" at bounding box center [137, 13] width 141 height 12
